Goal: Find specific page/section: Find specific page/section

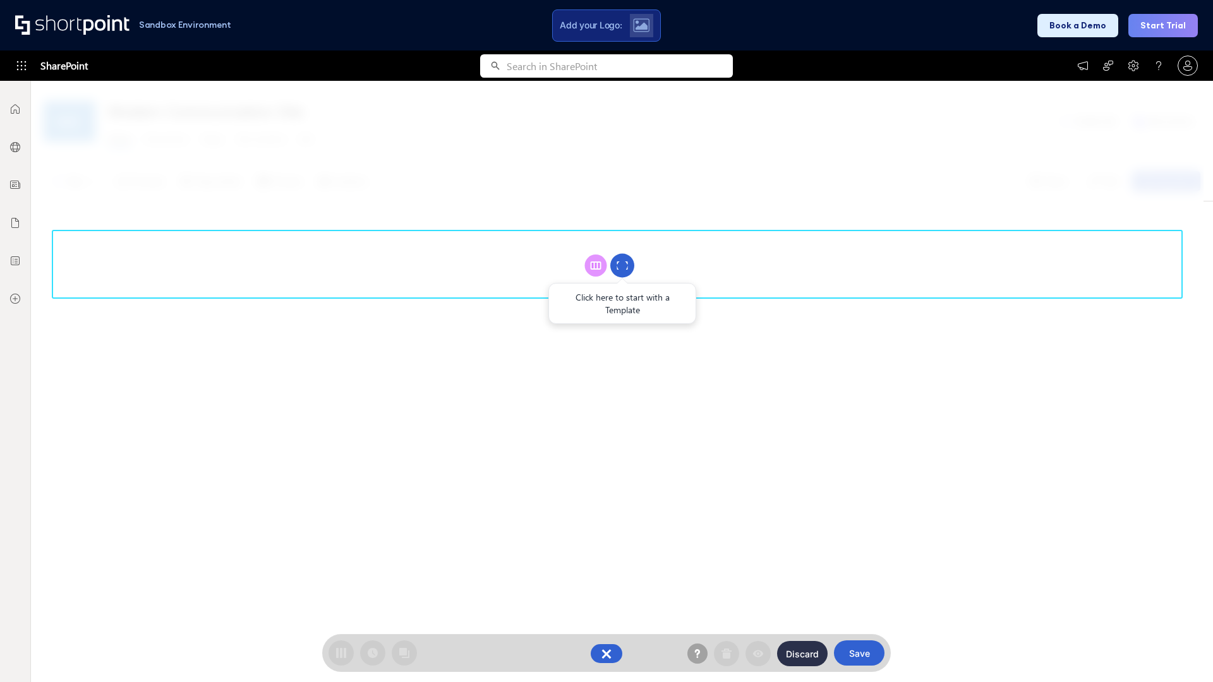
click at [622, 265] on circle at bounding box center [622, 266] width 24 height 24
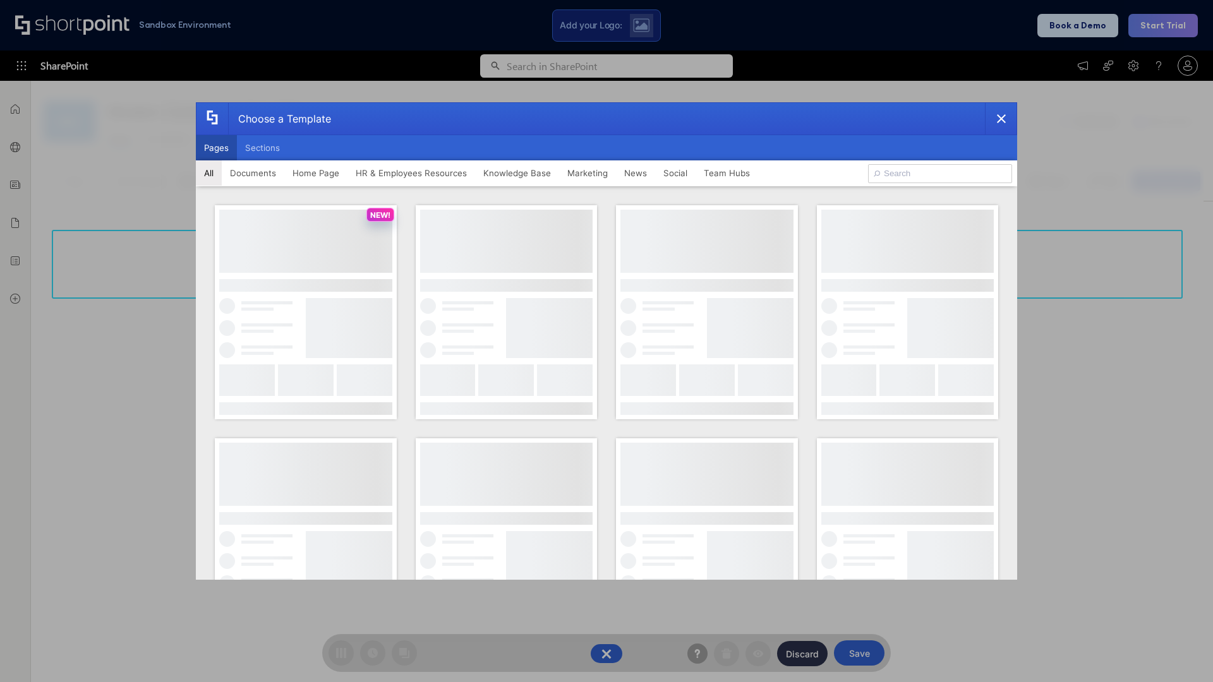
click at [216, 148] on button "Pages" at bounding box center [216, 147] width 41 height 25
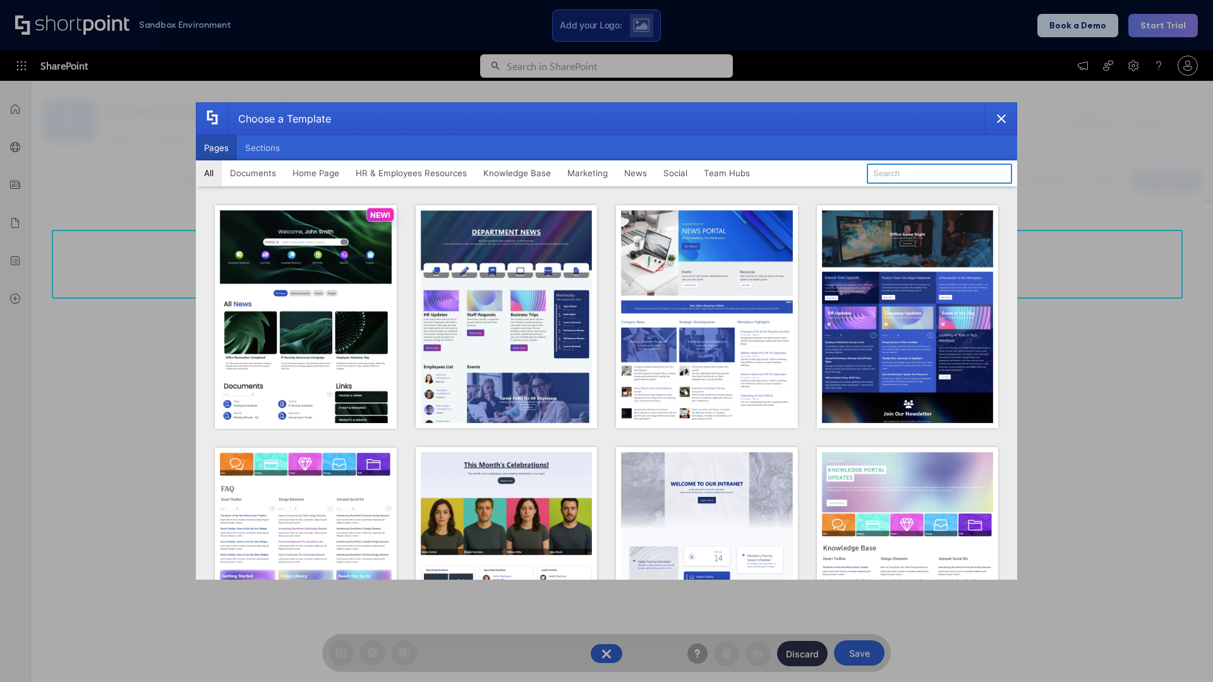
type input "Intranet Layout 6"
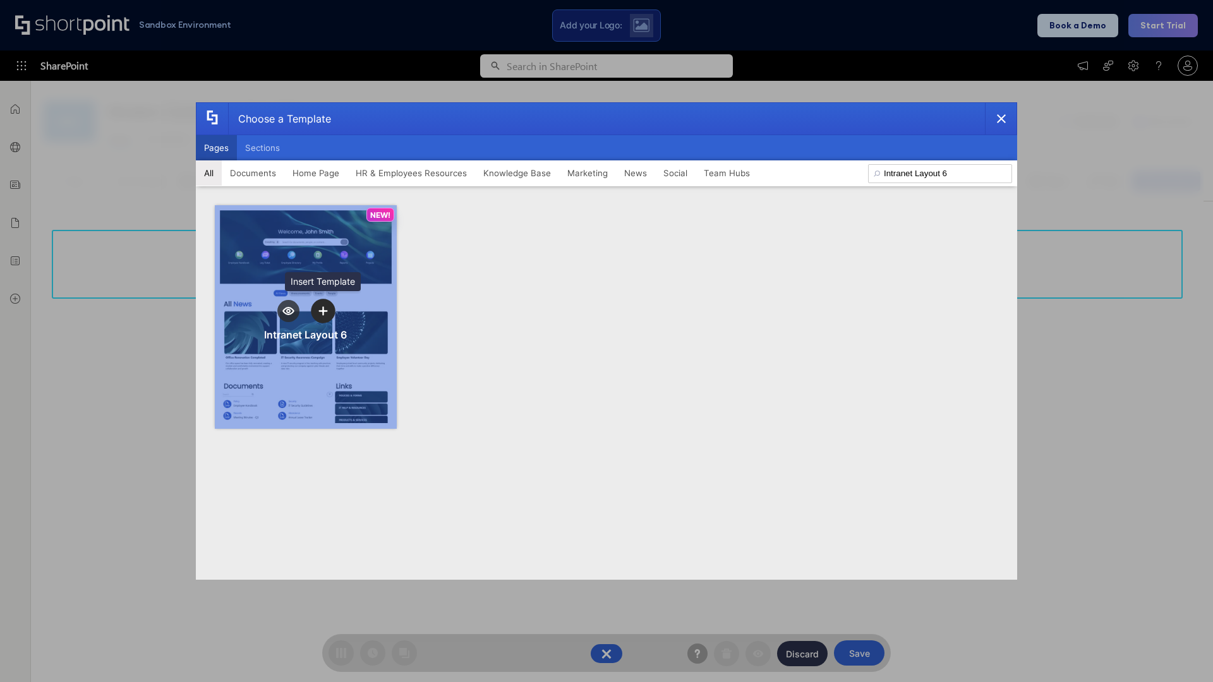
click at [323, 311] on icon "template selector" at bounding box center [322, 310] width 9 height 9
